Goal: Navigation & Orientation: Find specific page/section

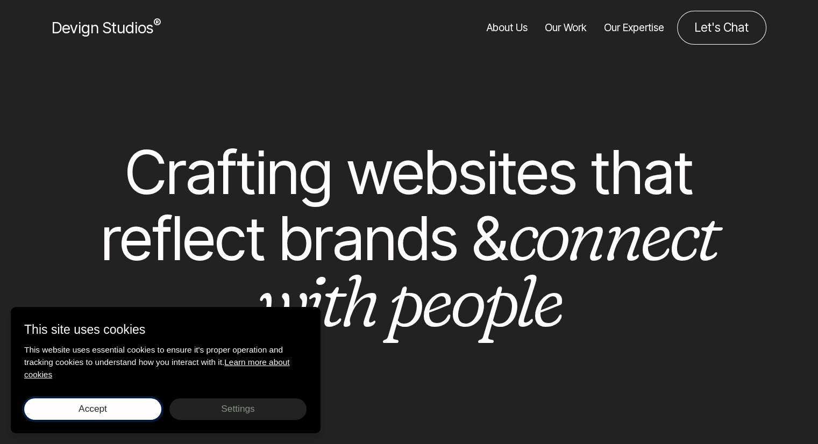
click at [87, 404] on span "Accept" at bounding box center [93, 408] width 29 height 11
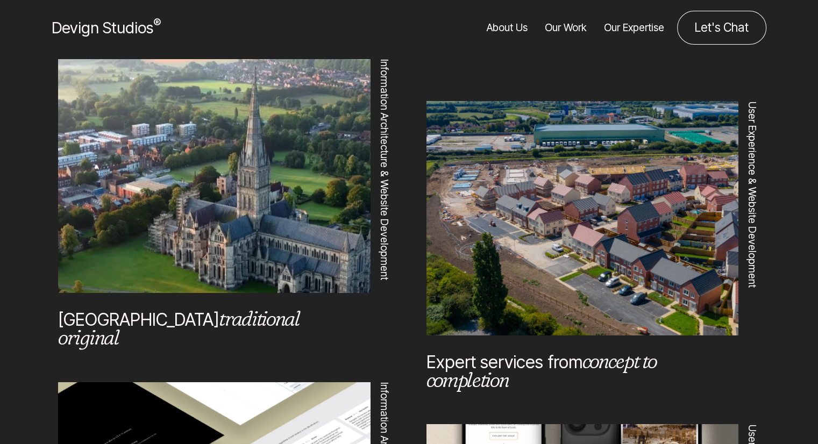
scroll to position [490, 0]
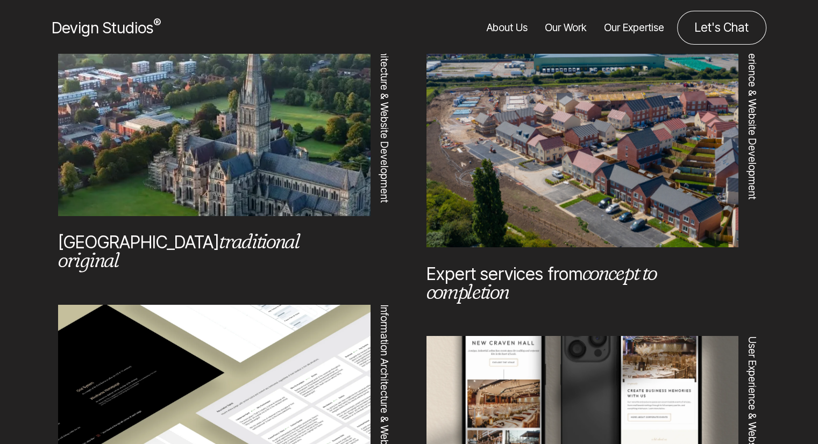
click at [640, 27] on link "Our Expertise" at bounding box center [634, 28] width 60 height 34
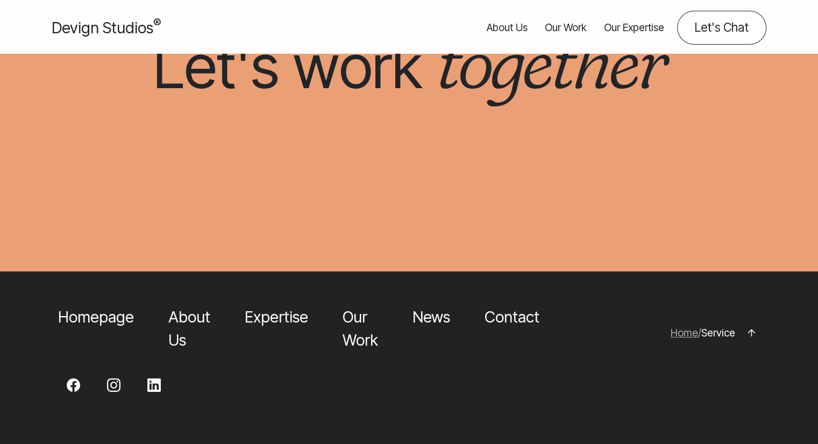
scroll to position [1722, 0]
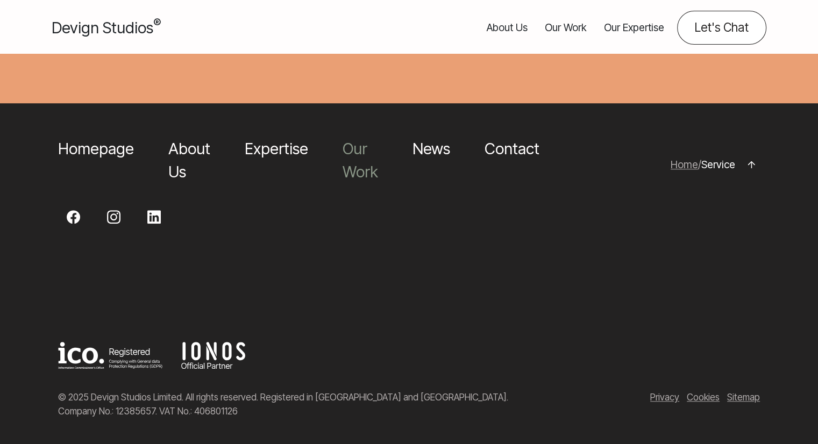
click at [352, 183] on div "Homepage About Us Expertise Our Work News Contact Web Design Nostell Web Design…" at bounding box center [286, 164] width 491 height 55
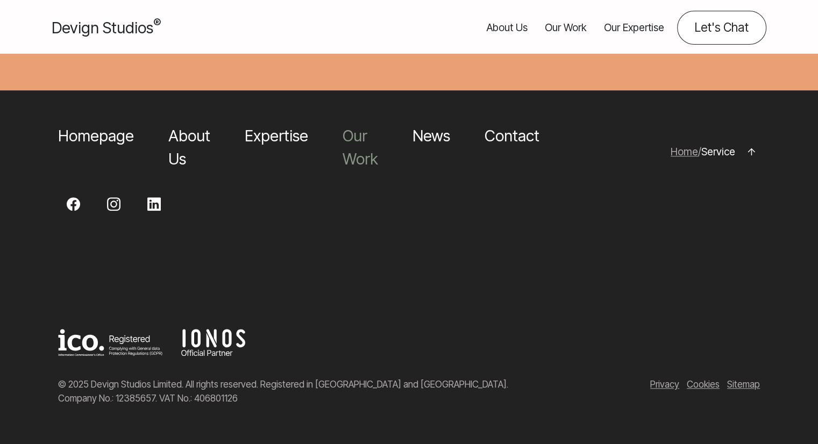
click at [347, 161] on link "Our Work" at bounding box center [360, 147] width 35 height 42
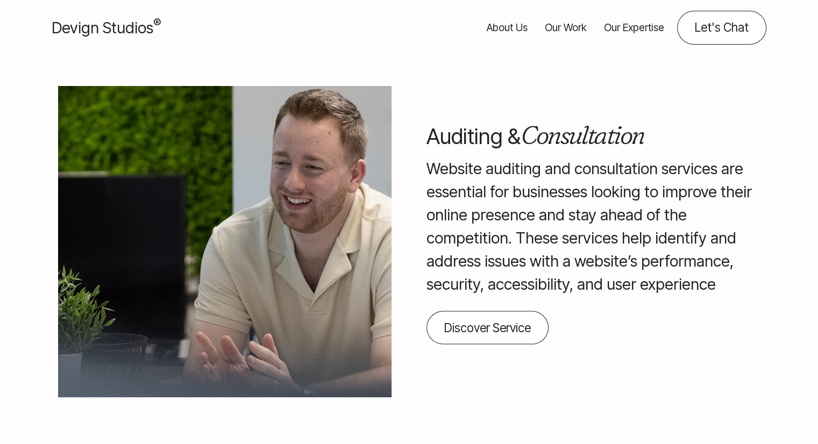
scroll to position [3, 0]
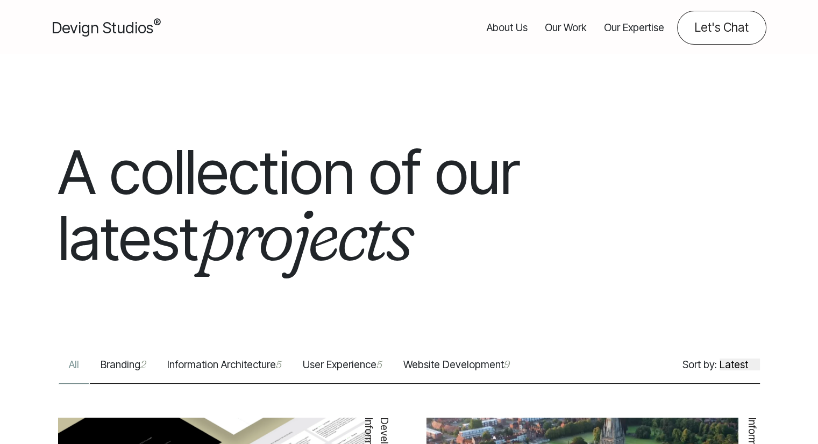
click at [119, 367] on link "Branding 2" at bounding box center [123, 370] width 67 height 26
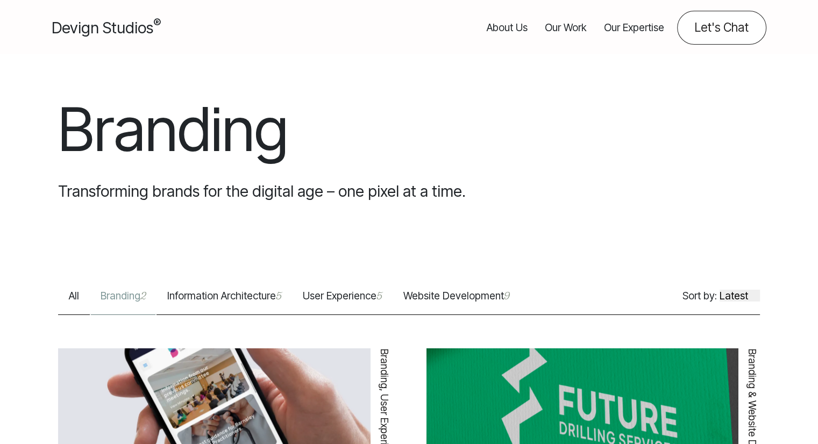
scroll to position [98, 0]
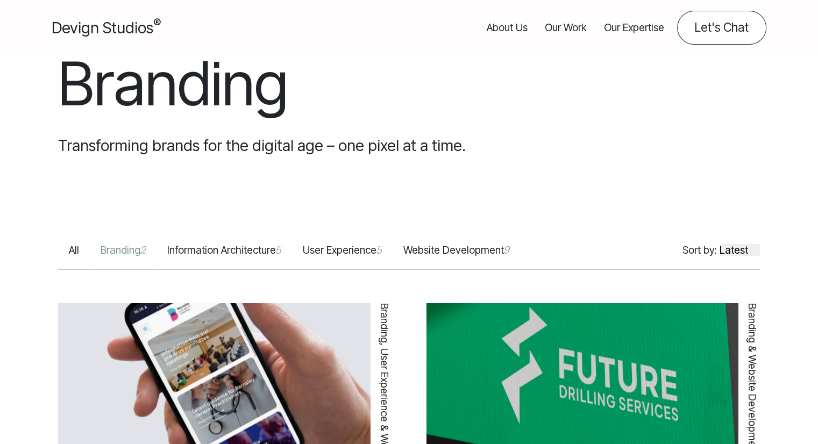
click at [243, 257] on link "Information Architecture 5" at bounding box center [224, 256] width 136 height 26
